Goal: Task Accomplishment & Management: Complete application form

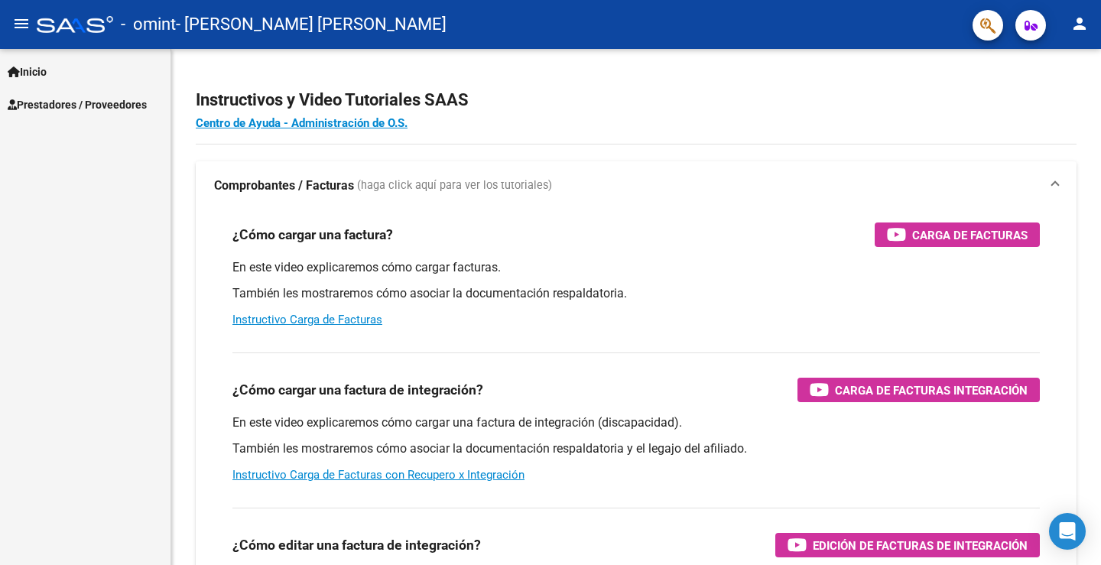
click at [60, 102] on span "Prestadores / Proveedores" at bounding box center [77, 104] width 139 height 17
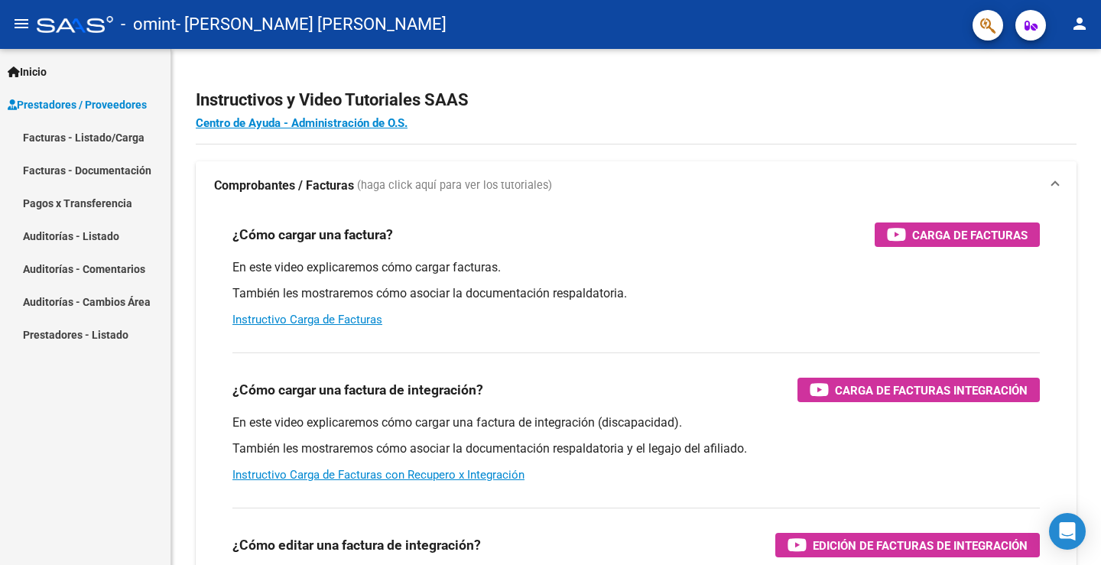
click at [64, 133] on link "Facturas - Listado/Carga" at bounding box center [85, 137] width 171 height 33
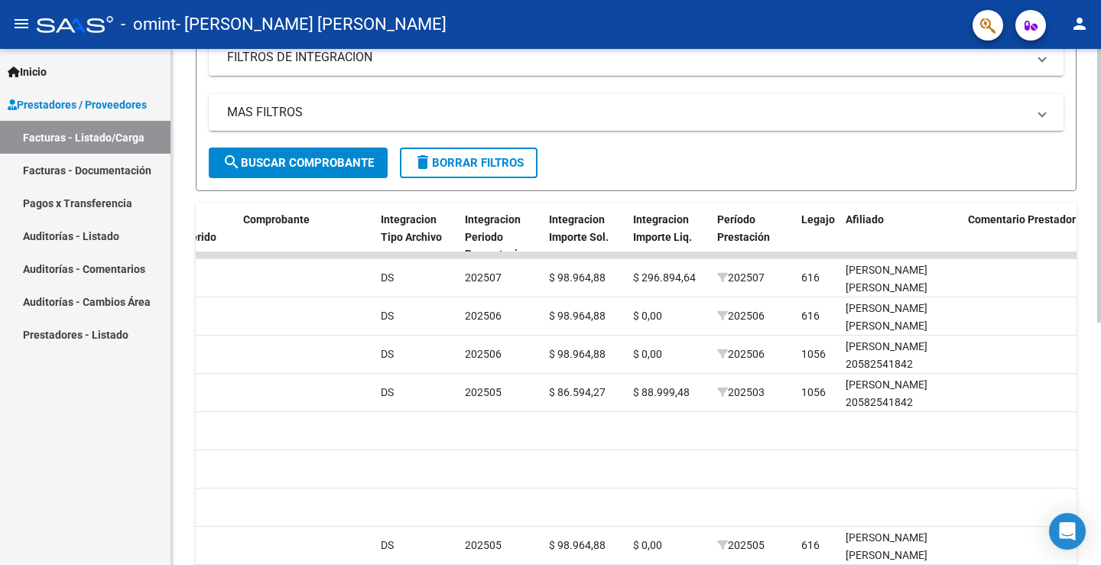
scroll to position [227, 0]
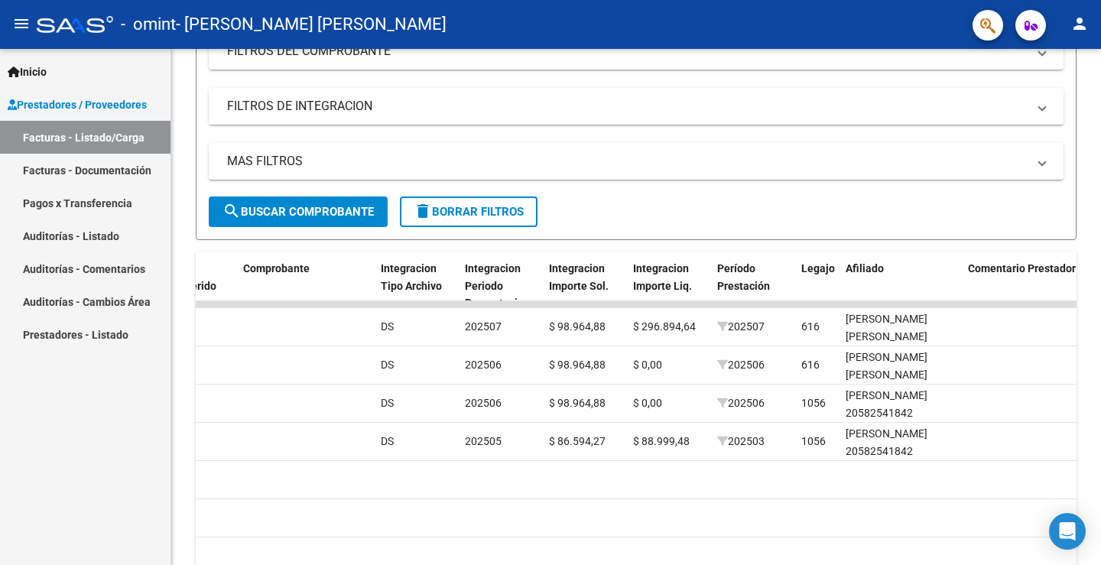
click at [82, 438] on div "Inicio Instructivos Contacto OS Prestadores / Proveedores Facturas - Listado/Ca…" at bounding box center [85, 307] width 171 height 516
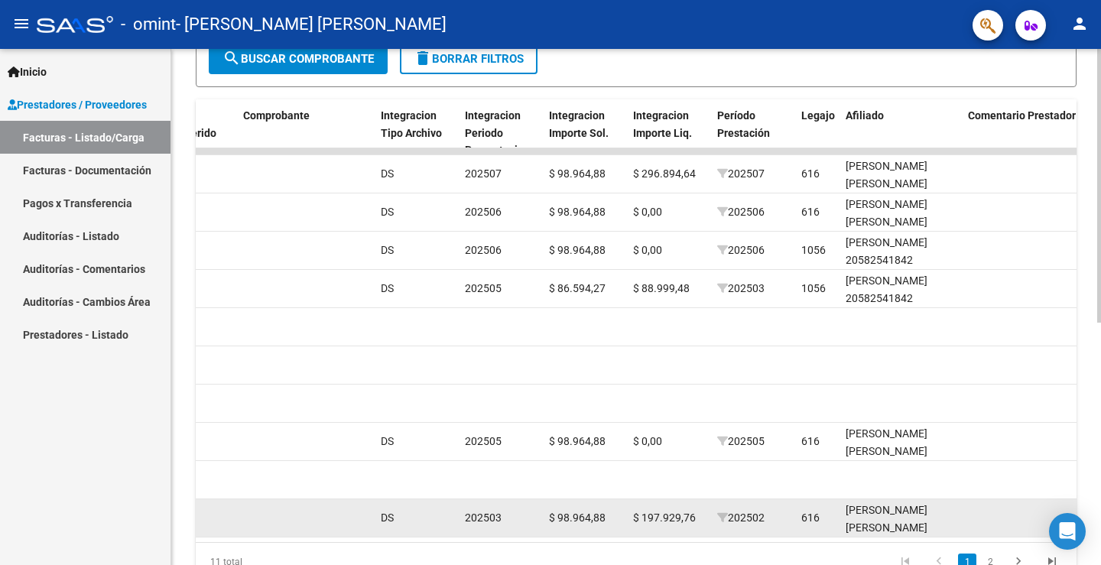
scroll to position [457, 0]
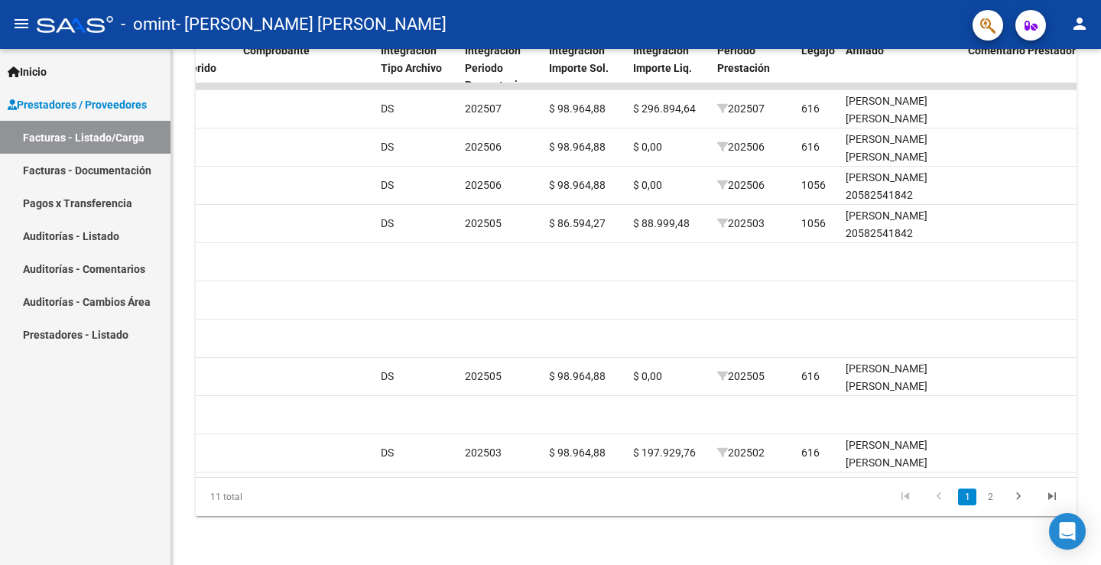
click at [126, 141] on link "Facturas - Listado/Carga" at bounding box center [85, 137] width 171 height 33
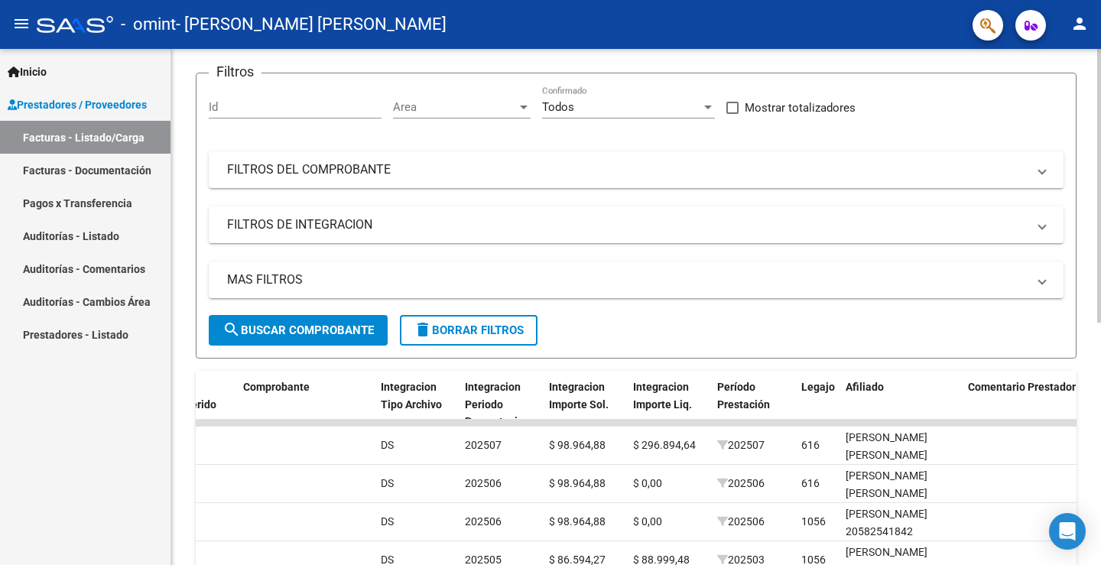
scroll to position [0, 0]
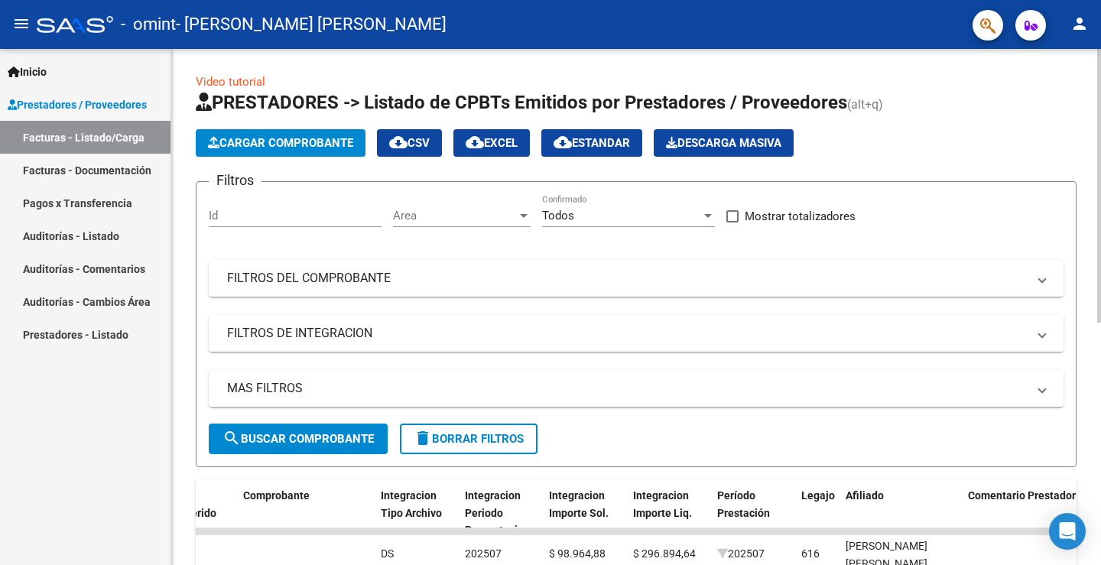
click at [273, 146] on span "Cargar Comprobante" at bounding box center [280, 143] width 145 height 14
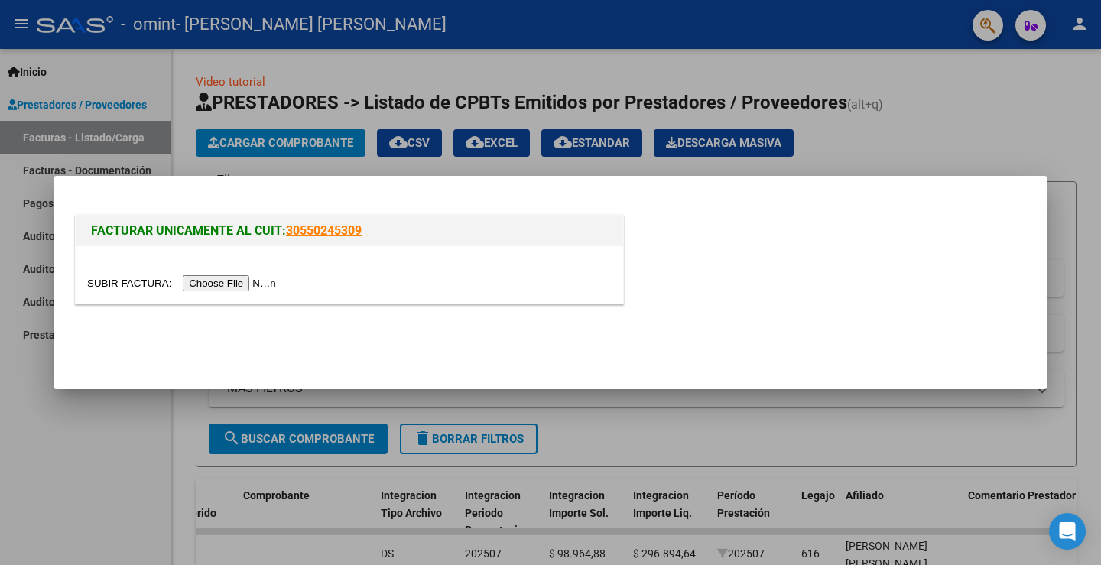
click at [203, 282] on input "file" at bounding box center [184, 283] width 194 height 16
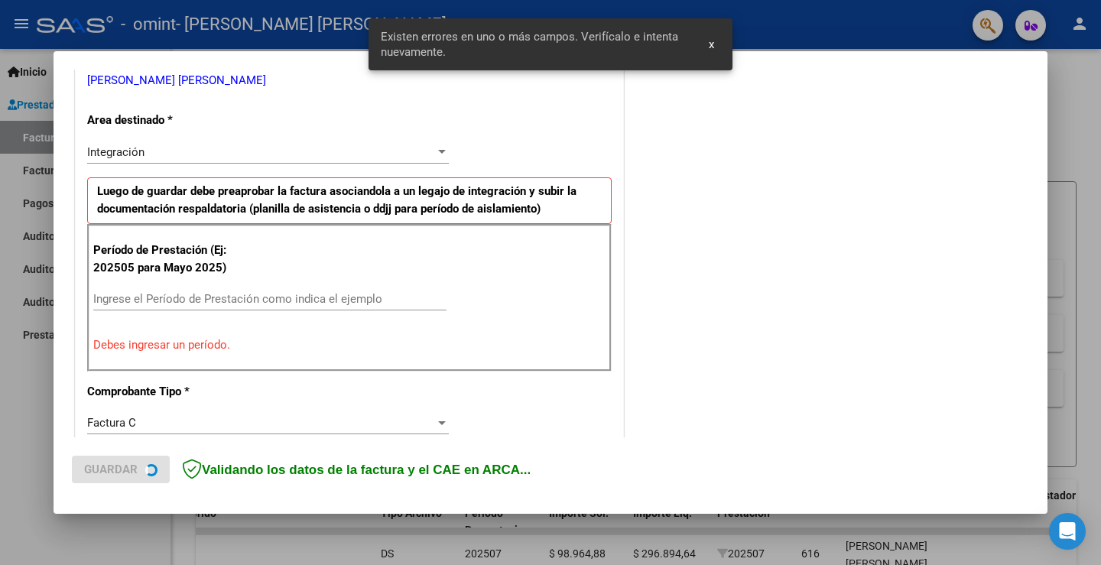
scroll to position [320, 0]
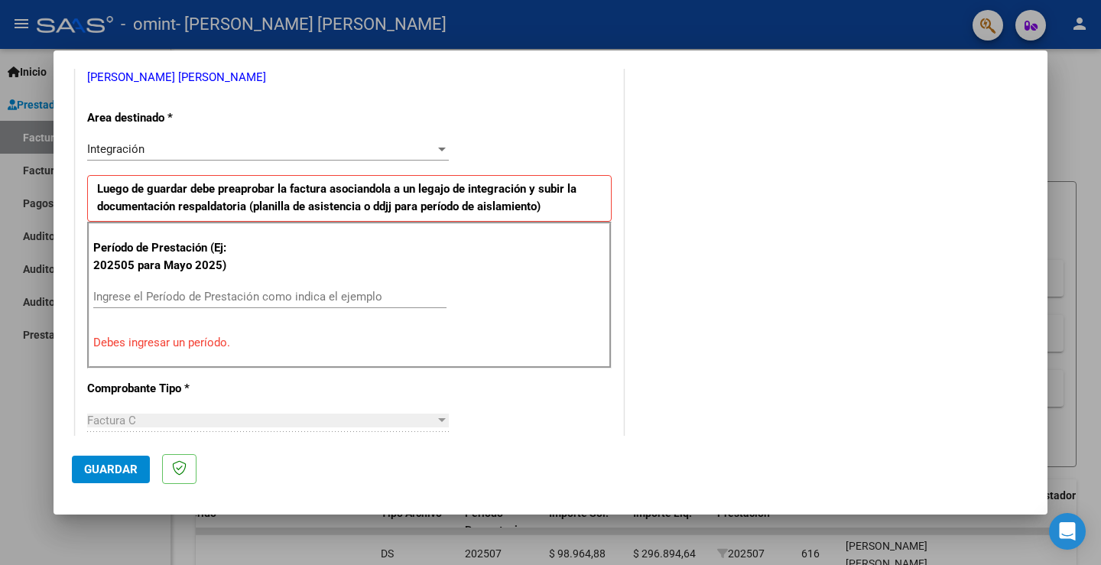
click at [217, 294] on input "Ingrese el Período de Prestación como indica el ejemplo" at bounding box center [269, 297] width 353 height 14
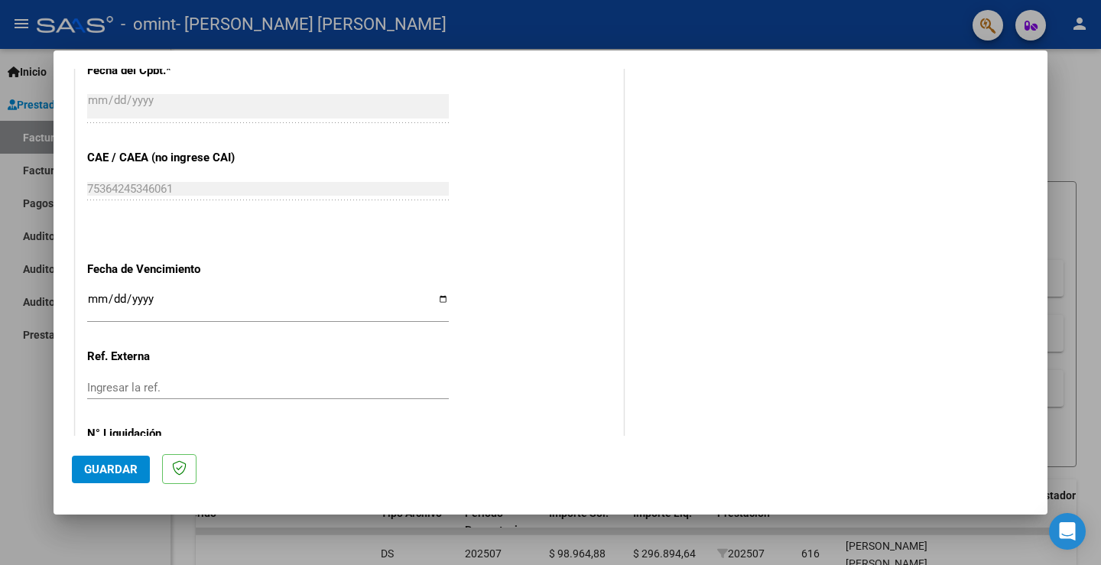
scroll to position [932, 0]
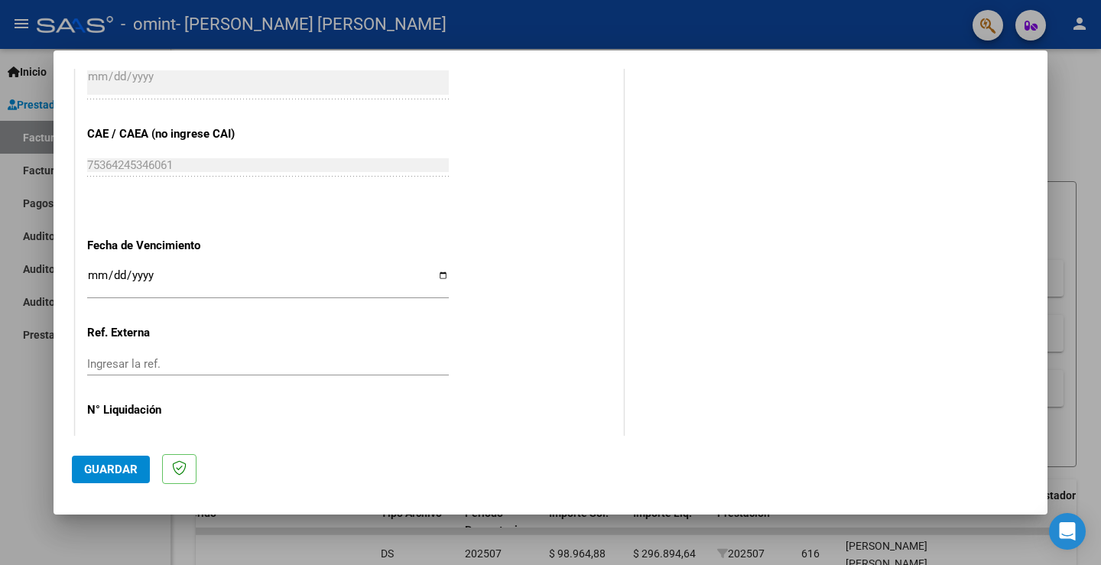
type input "202508"
drag, startPoint x: 436, startPoint y: 278, endPoint x: 177, endPoint y: 339, distance: 265.7
click at [436, 278] on input "Ingresar la fecha" at bounding box center [268, 281] width 362 height 24
click at [137, 274] on input "Ingresar la fecha" at bounding box center [268, 281] width 362 height 24
click at [437, 275] on input "Ingresar la fecha" at bounding box center [268, 281] width 362 height 24
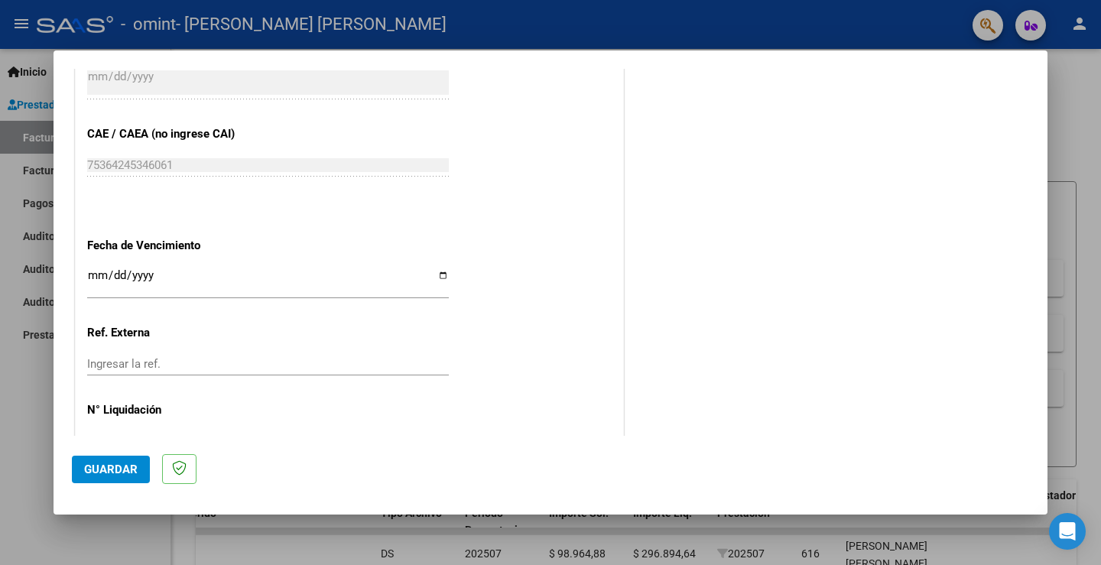
click at [152, 284] on input "Ingresar la fecha" at bounding box center [268, 281] width 362 height 24
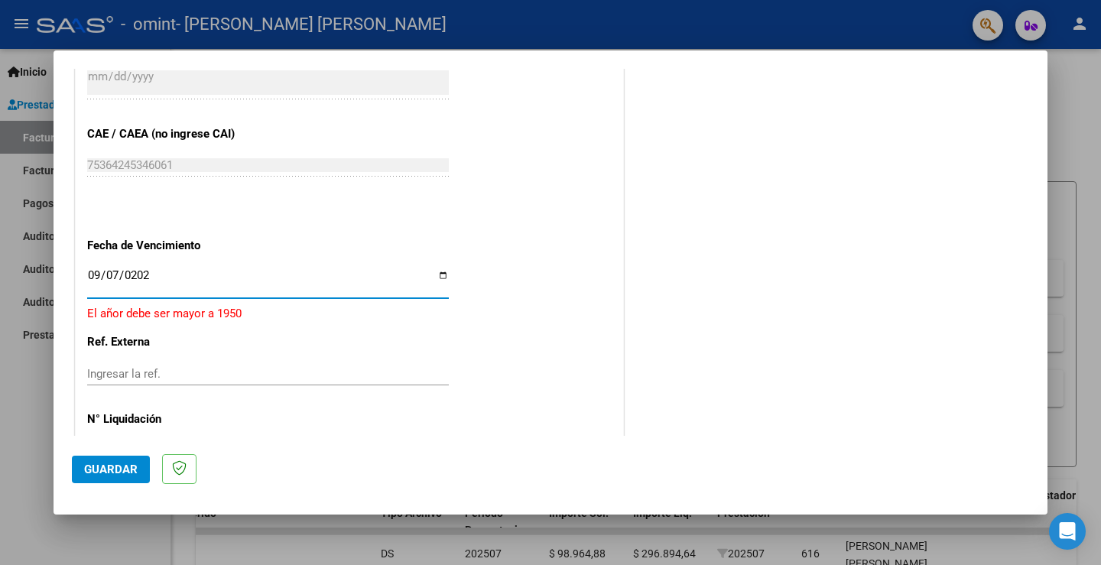
type input "[DATE]"
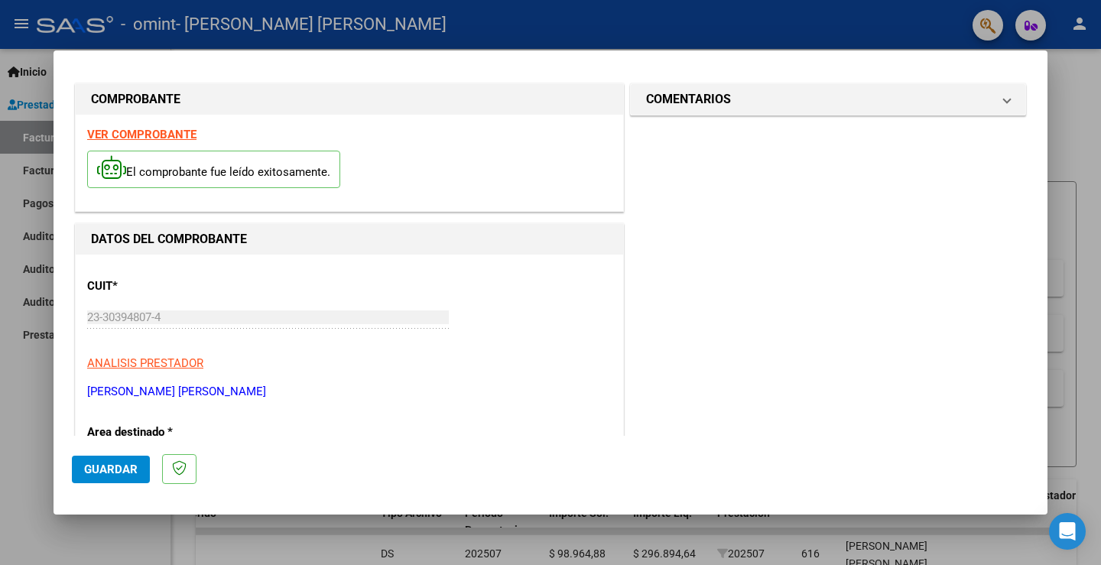
scroll to position [0, 0]
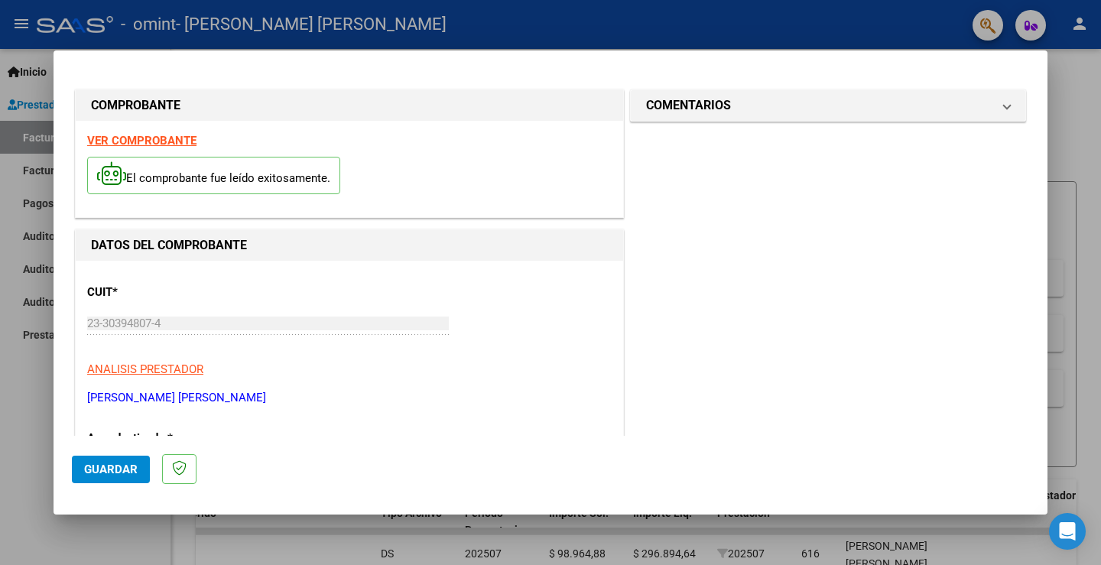
click at [102, 438] on span "Guardar" at bounding box center [111, 470] width 54 height 14
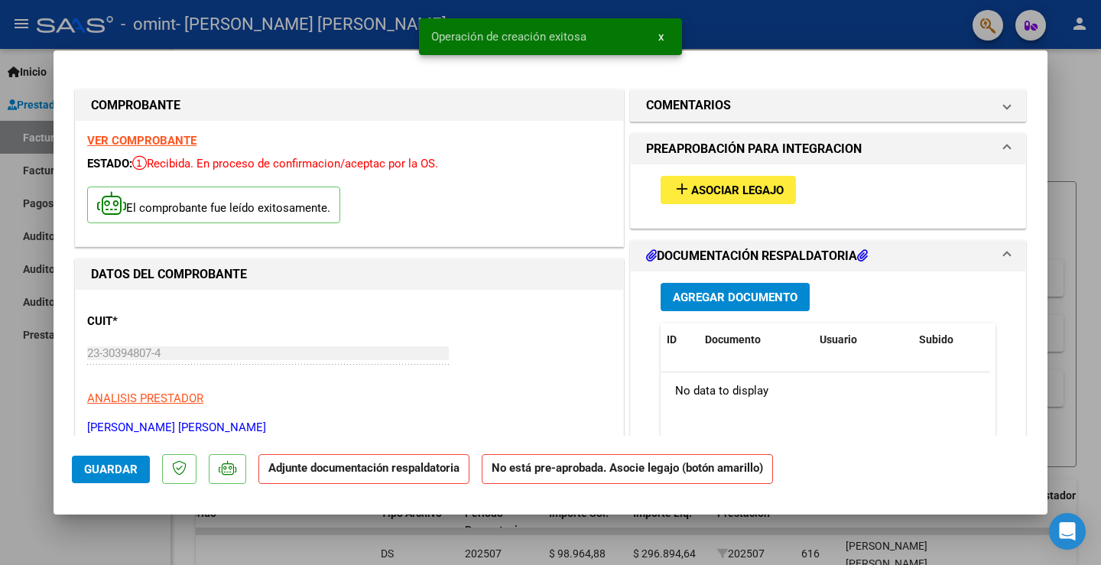
click at [519, 189] on span "Asociar Legajo" at bounding box center [737, 191] width 93 height 14
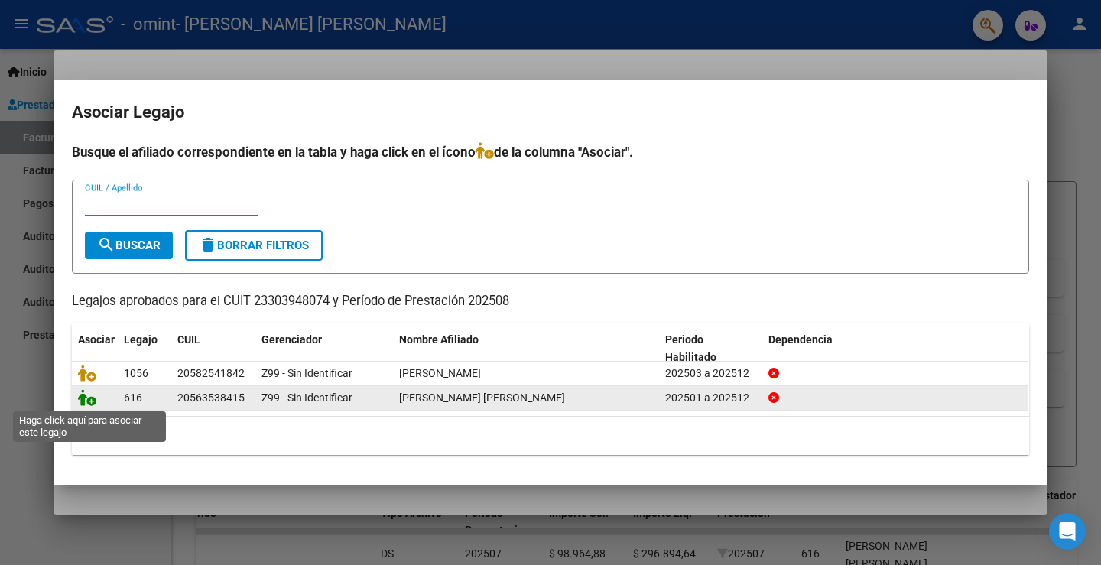
click at [86, 404] on icon at bounding box center [87, 397] width 18 height 17
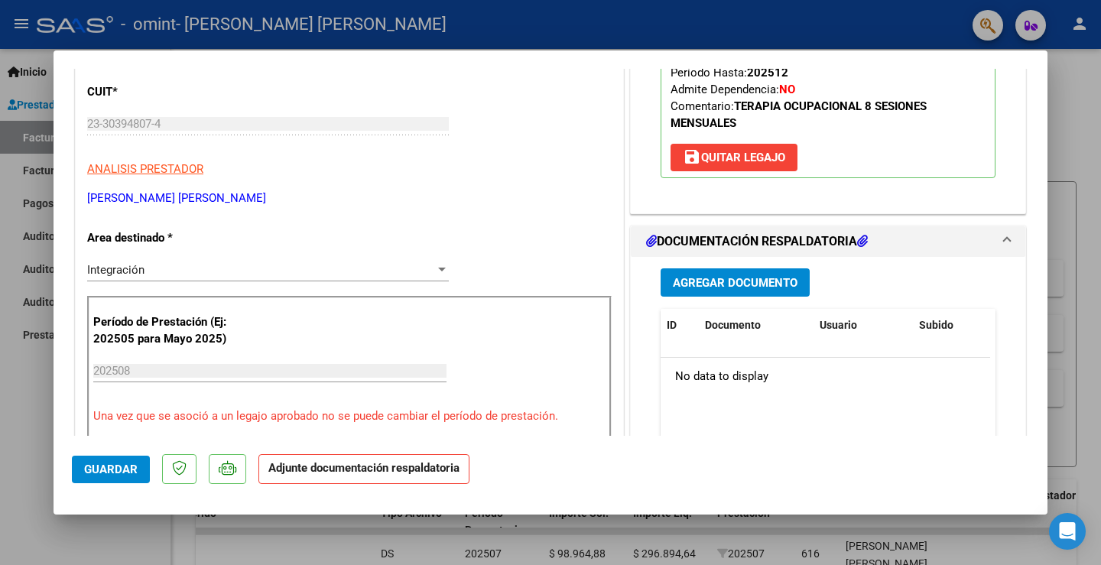
scroll to position [306, 0]
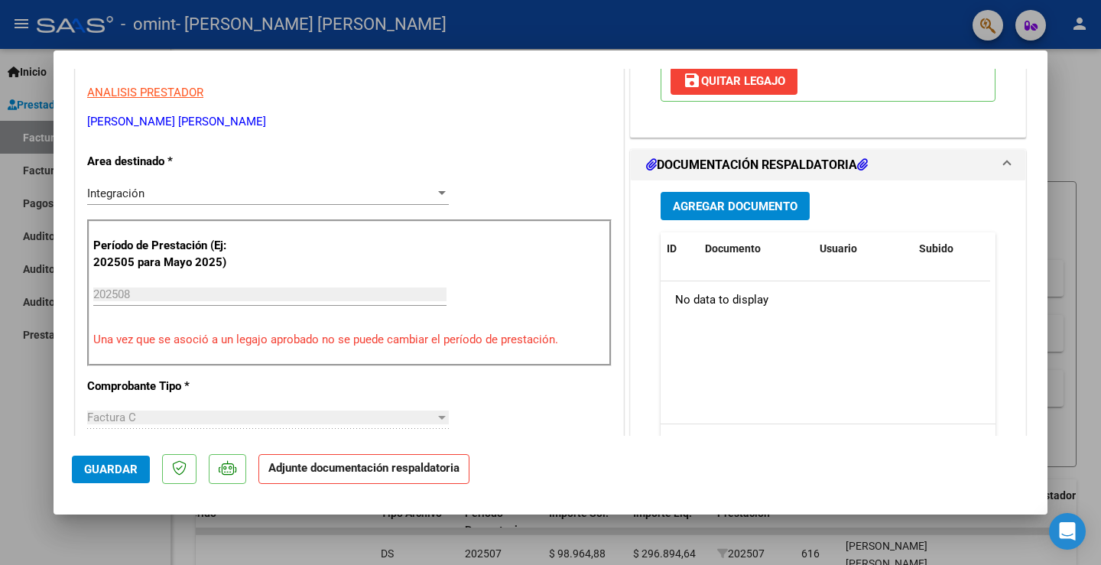
click at [519, 205] on span "Agregar Documento" at bounding box center [735, 207] width 125 height 14
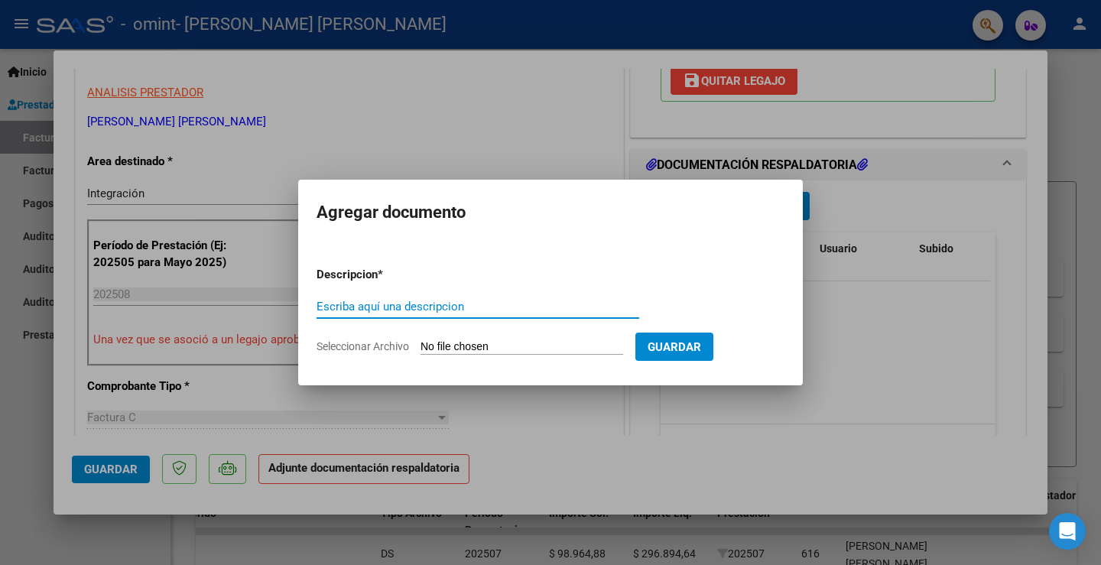
click at [415, 308] on input "Escriba aquí una descripcion" at bounding box center [478, 307] width 323 height 14
type input "ASIST [PERSON_NAME] AGO"
click at [513, 346] on input "Seleccionar Archivo" at bounding box center [522, 347] width 203 height 15
type input "C:\fakepath\ASIST [PERSON_NAME] AGO.pdf"
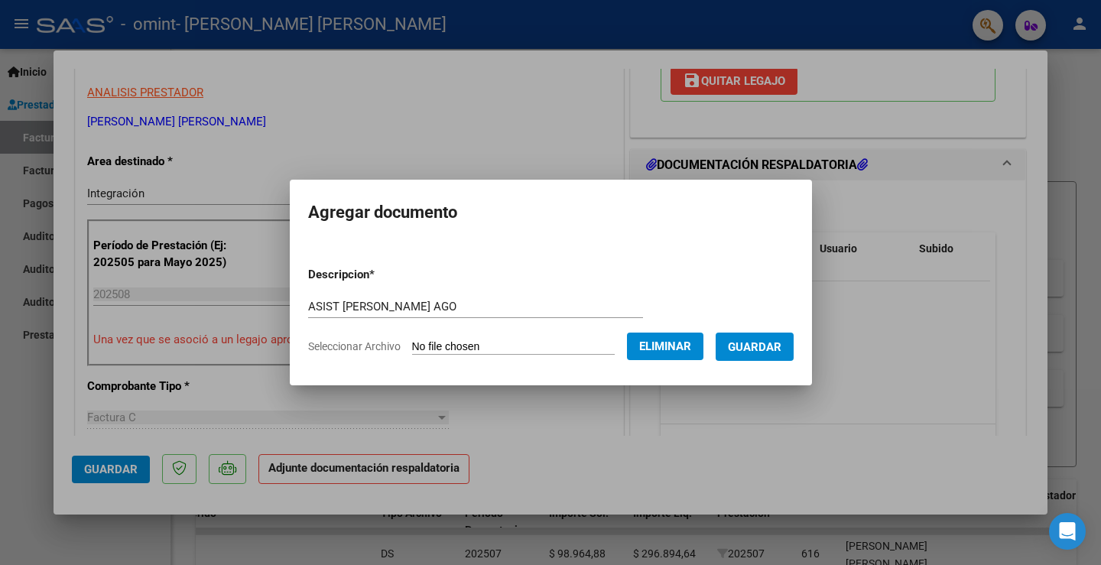
click at [519, 344] on span "Guardar" at bounding box center [755, 347] width 54 height 14
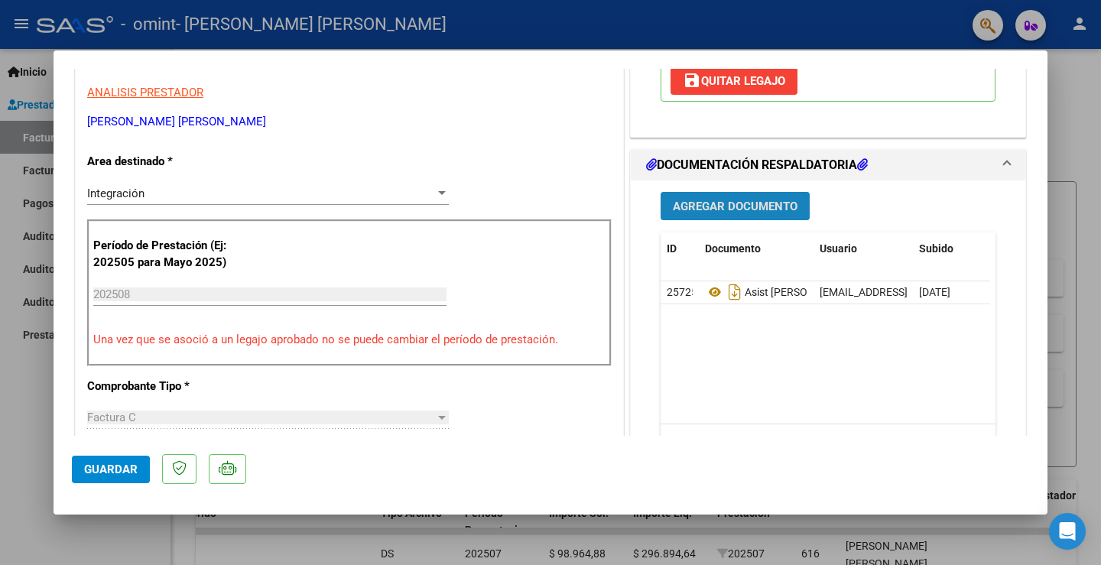
click at [519, 207] on span "Agregar Documento" at bounding box center [735, 207] width 125 height 14
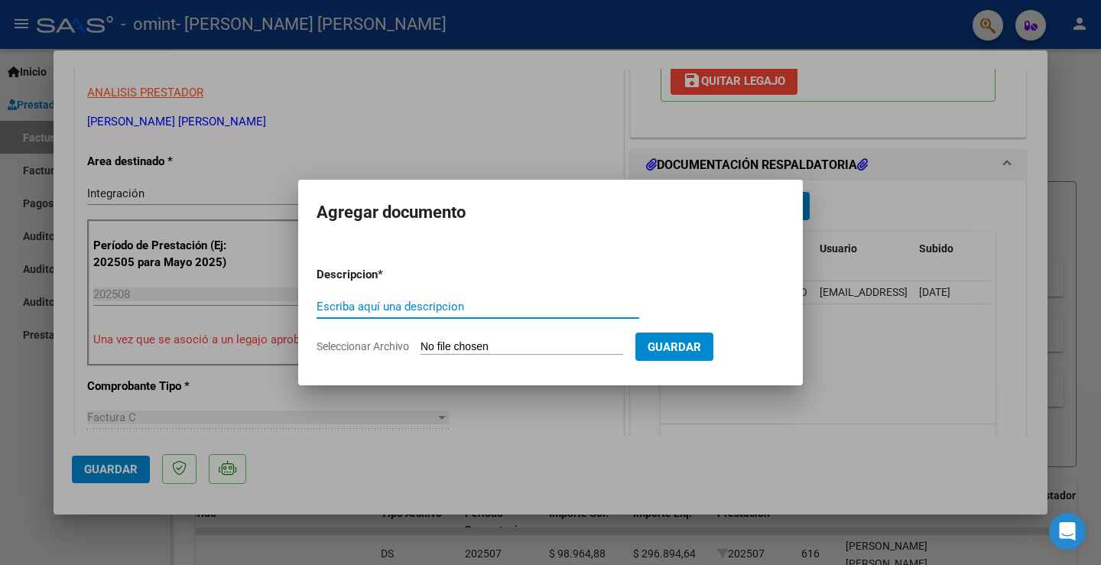
click at [519, 415] on div at bounding box center [550, 282] width 1101 height 565
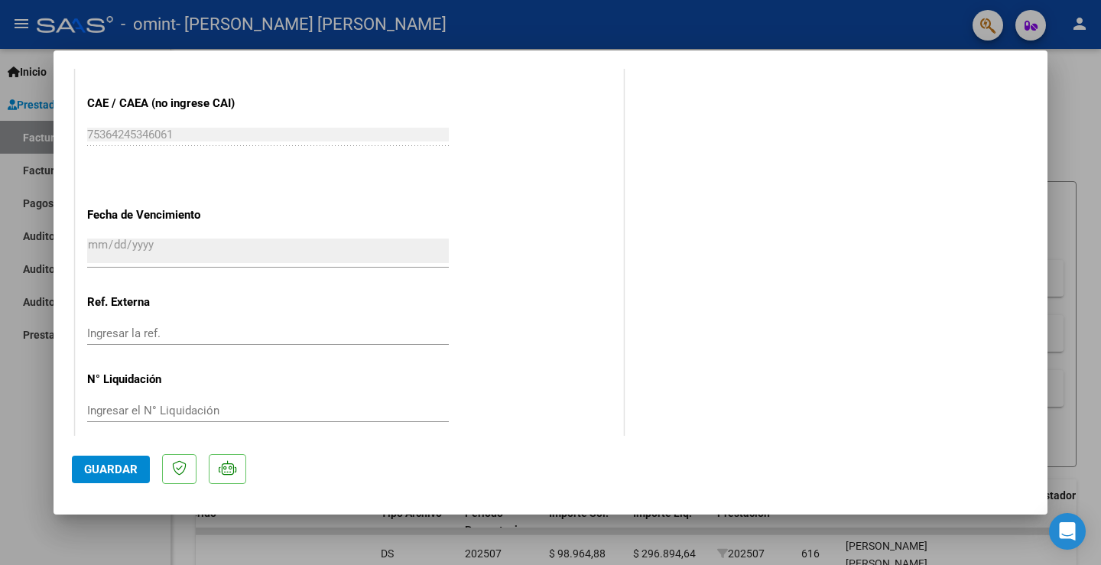
scroll to position [1002, 0]
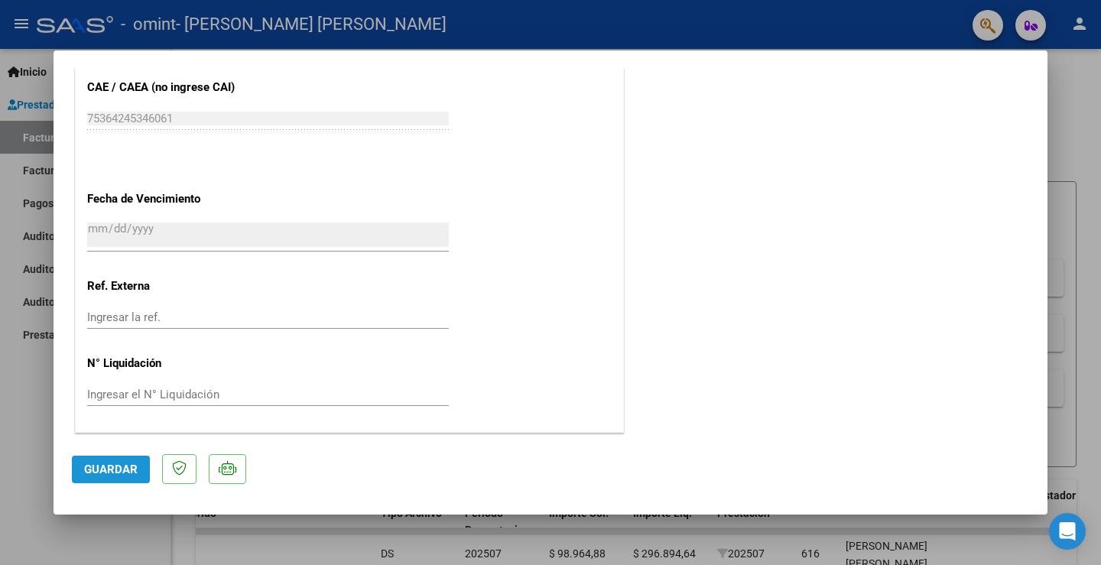
click at [118, 438] on span "Guardar" at bounding box center [111, 470] width 54 height 14
